Goal: Task Accomplishment & Management: Use online tool/utility

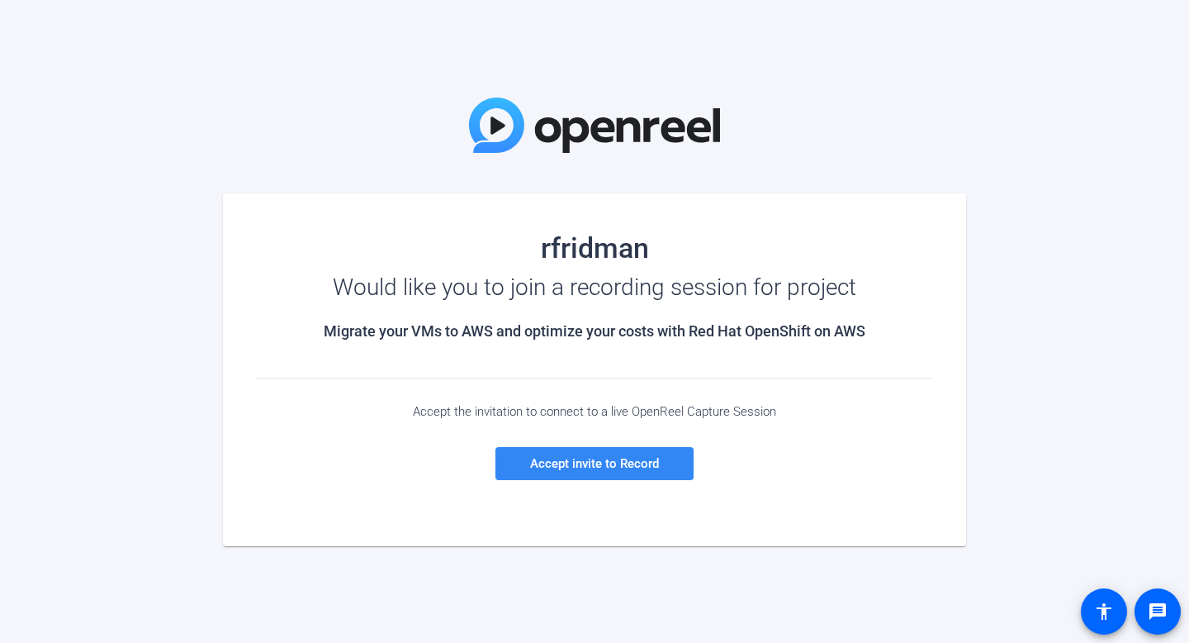
click at [580, 460] on span "Accept invite to Record" at bounding box center [594, 463] width 129 height 15
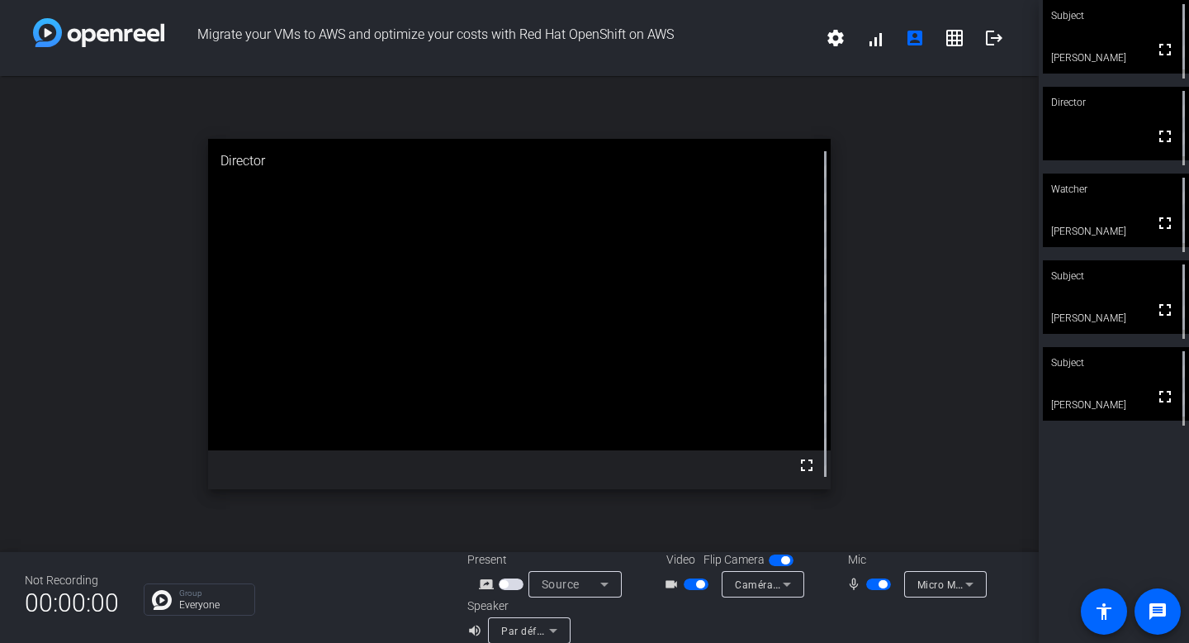
click at [880, 585] on span "button" at bounding box center [883, 584] width 8 height 8
click at [873, 581] on span "button" at bounding box center [871, 584] width 8 height 8
click at [872, 585] on span "button" at bounding box center [878, 584] width 25 height 12
click at [695, 586] on span "button" at bounding box center [696, 584] width 25 height 12
click at [881, 587] on span "button" at bounding box center [878, 584] width 25 height 12
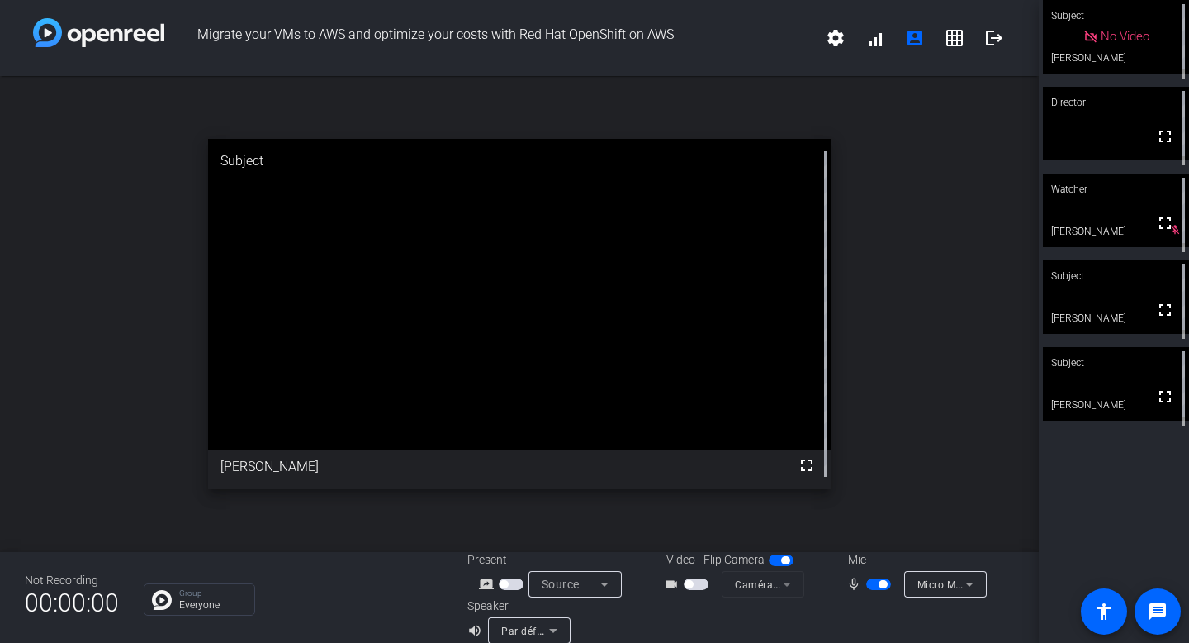
click at [881, 587] on span "button" at bounding box center [883, 584] width 8 height 8
click at [866, 588] on button "button" at bounding box center [878, 584] width 25 height 12
click at [875, 587] on span "button" at bounding box center [878, 584] width 25 height 12
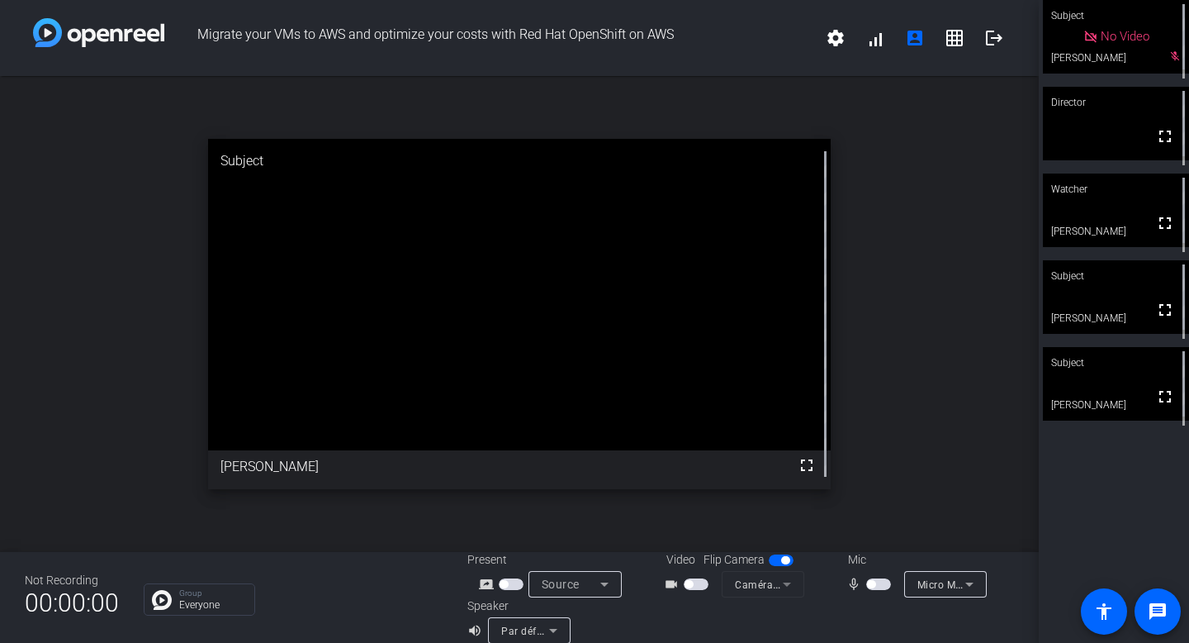
click at [875, 586] on span "button" at bounding box center [871, 584] width 8 height 8
click at [876, 581] on span "button" at bounding box center [878, 584] width 25 height 12
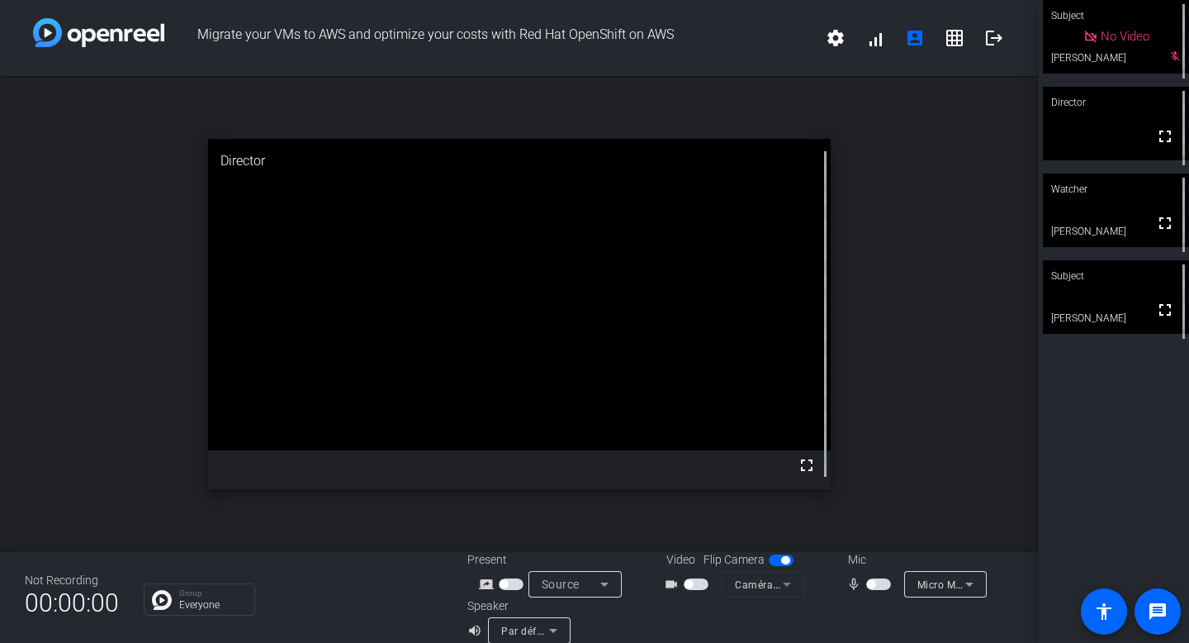
click at [882, 584] on span "button" at bounding box center [878, 584] width 25 height 12
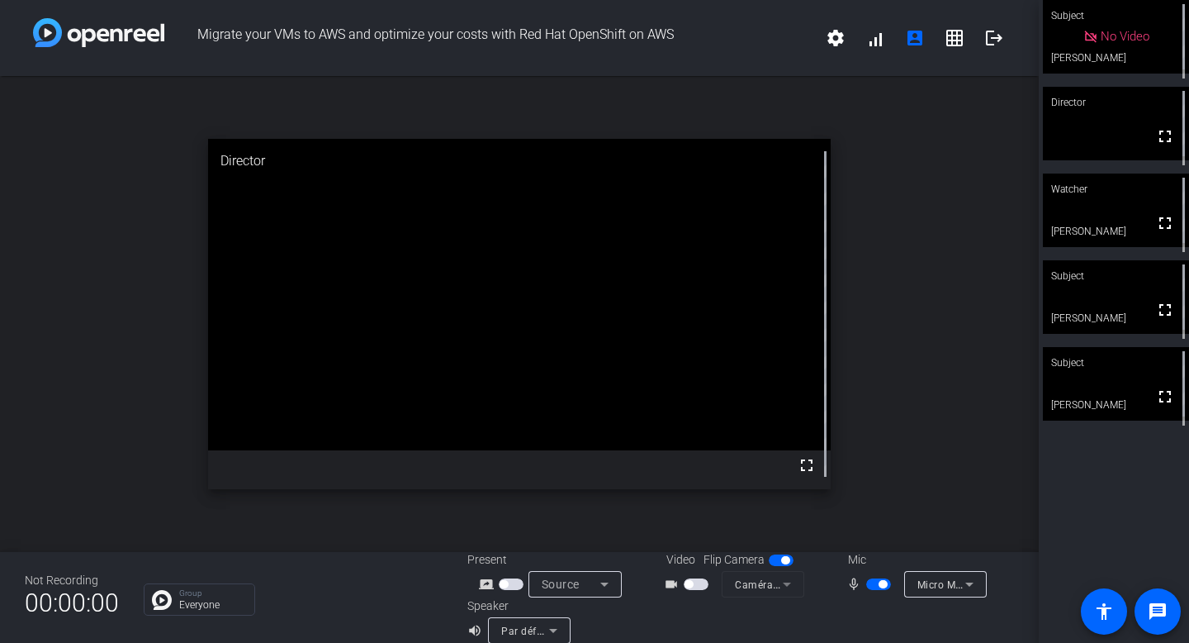
click at [698, 582] on span "button" at bounding box center [696, 584] width 25 height 12
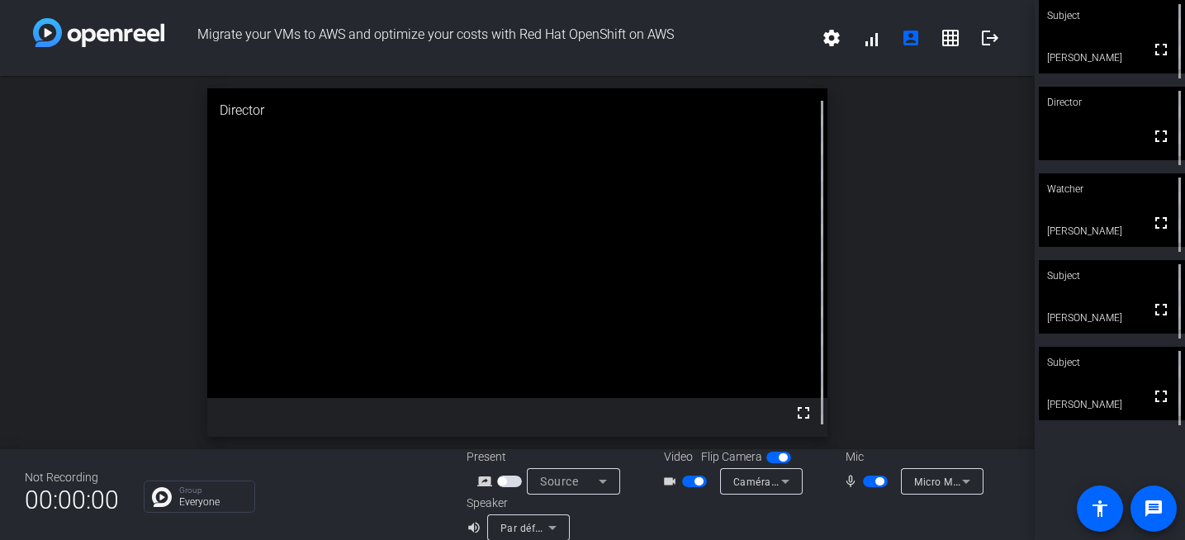
click at [868, 479] on span "button" at bounding box center [875, 482] width 25 height 12
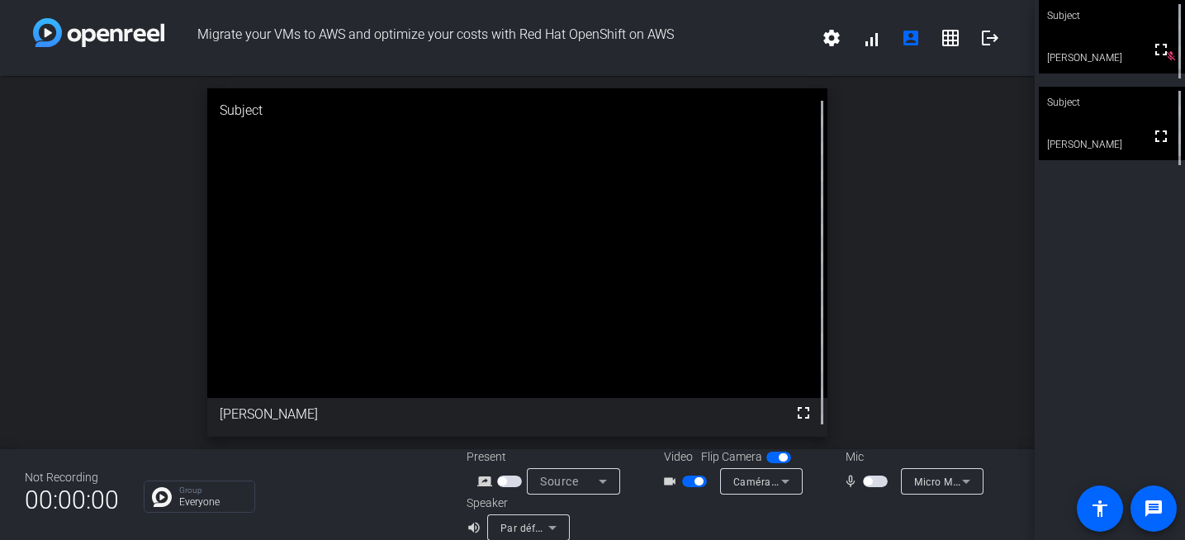
click at [881, 481] on span "button" at bounding box center [875, 482] width 25 height 12
